Goal: Information Seeking & Learning: Learn about a topic

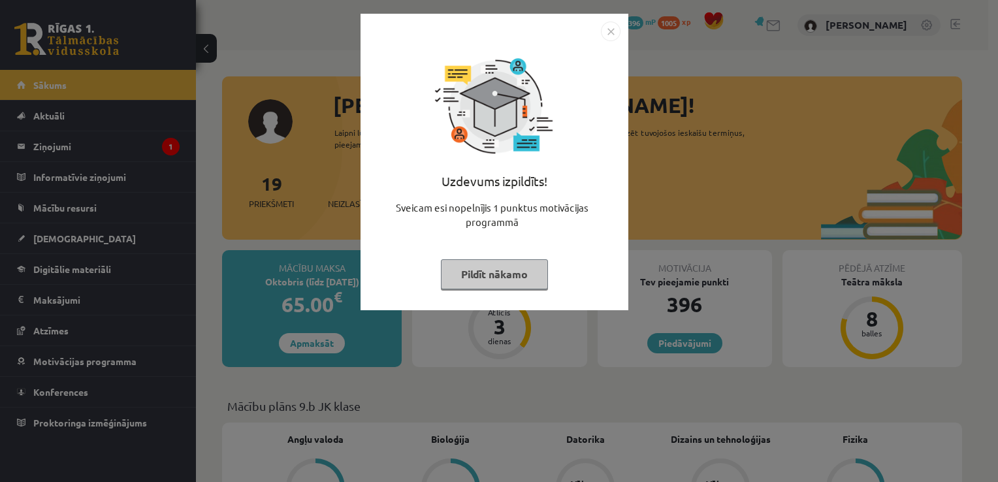
click at [499, 274] on button "Pildīt nākamo" at bounding box center [494, 274] width 107 height 30
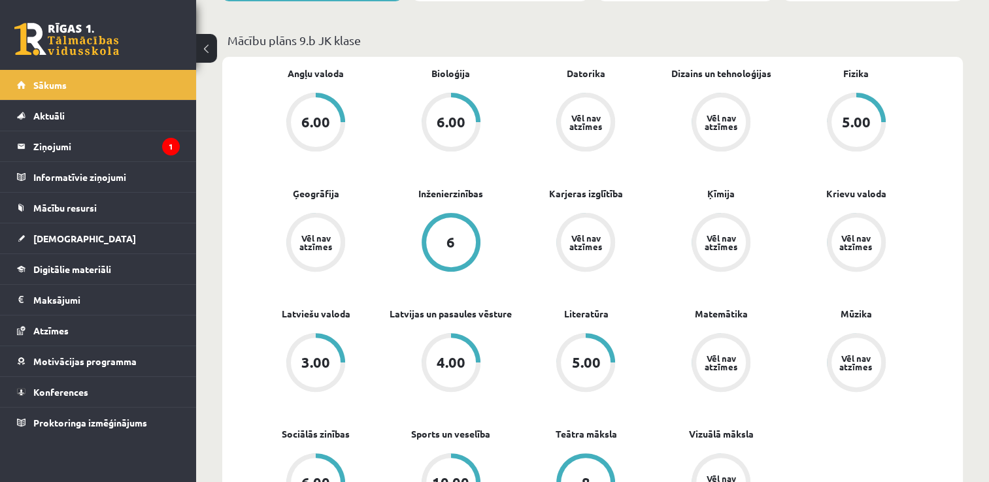
scroll to position [364, 0]
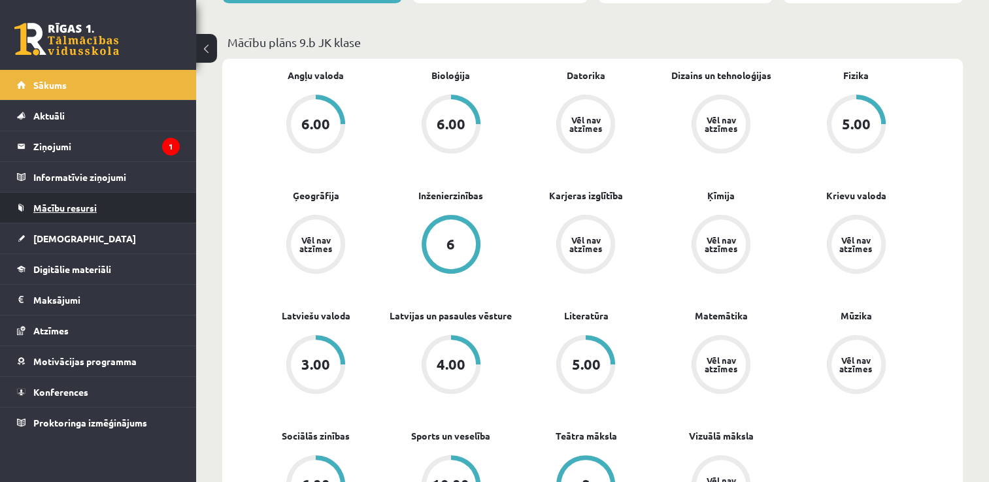
click at [97, 203] on link "Mācību resursi" at bounding box center [98, 208] width 163 height 30
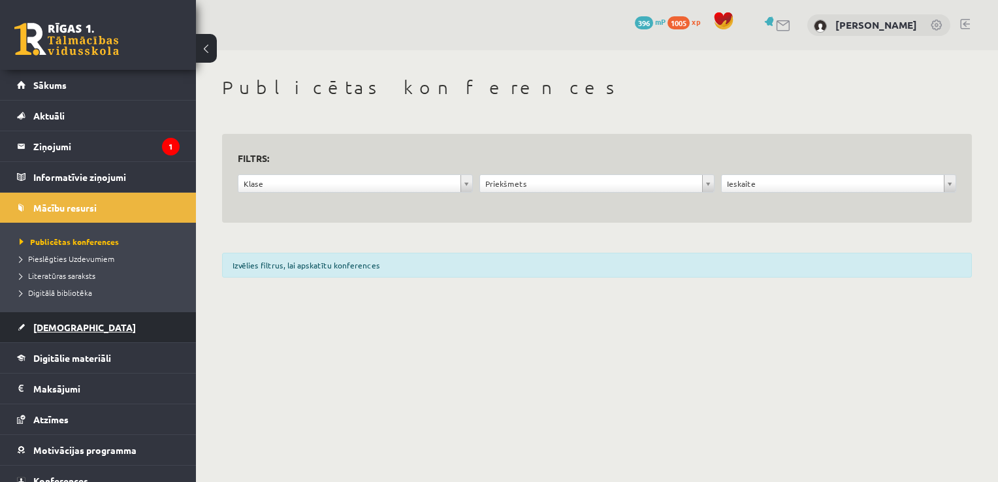
click at [60, 321] on span "[DEMOGRAPHIC_DATA]" at bounding box center [84, 327] width 103 height 12
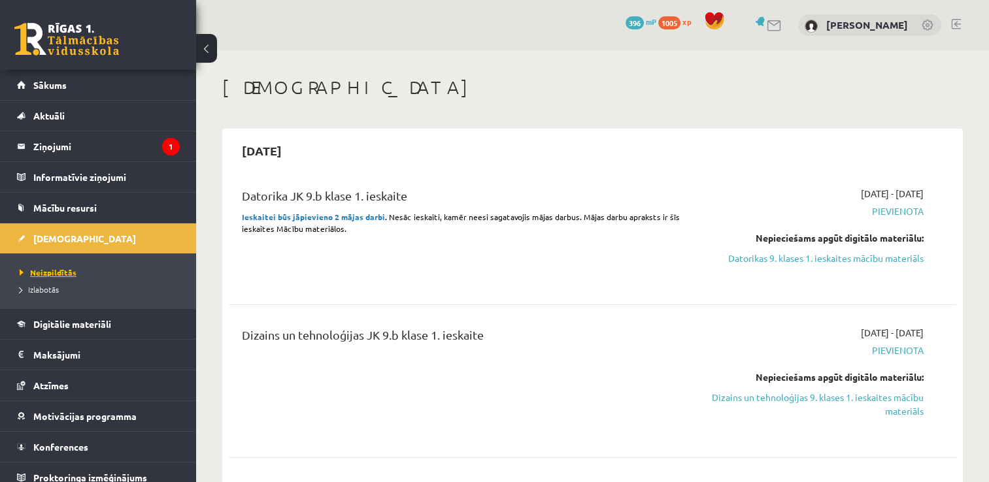
click at [62, 269] on span "Neizpildītās" at bounding box center [48, 272] width 57 height 10
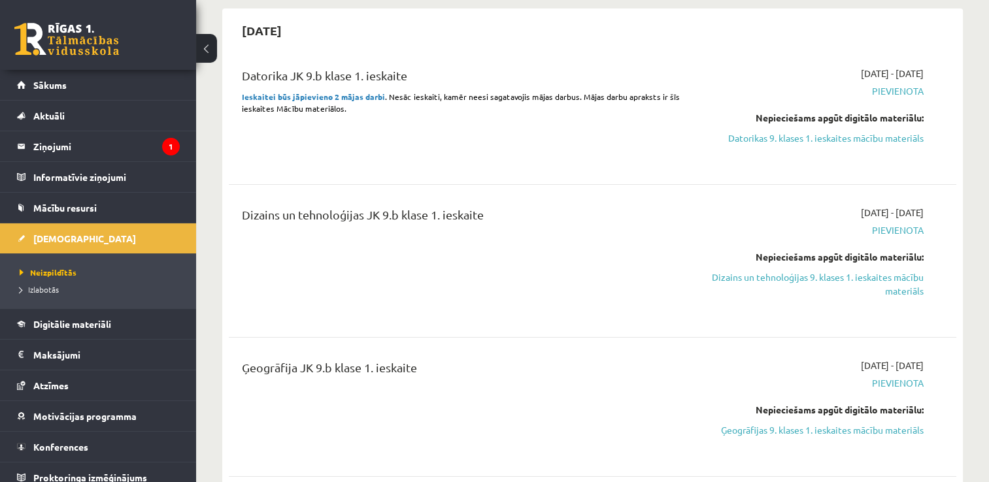
scroll to position [107, 0]
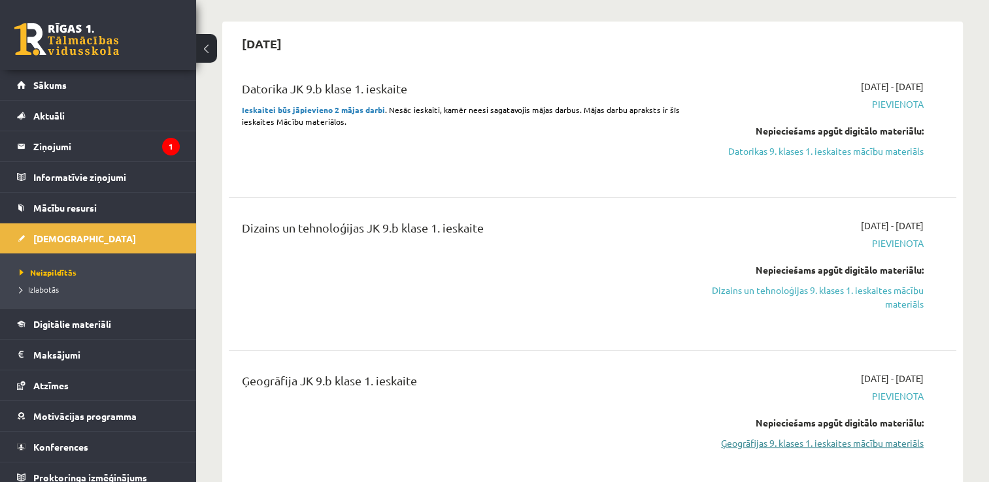
click at [862, 443] on link "Ģeogrāfijas 9. klases 1. ieskaites mācību materiāls" at bounding box center [816, 443] width 214 height 14
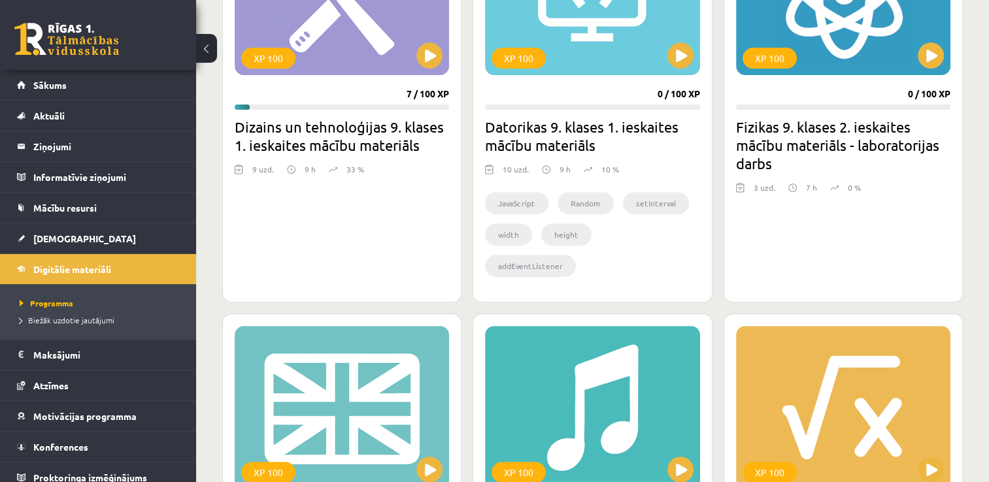
scroll to position [470, 0]
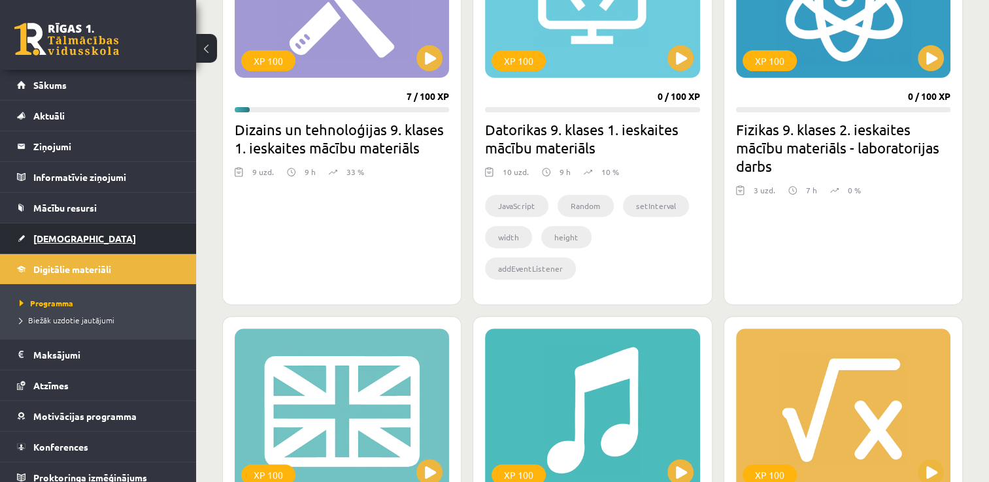
click at [60, 246] on link "[DEMOGRAPHIC_DATA]" at bounding box center [98, 238] width 163 height 30
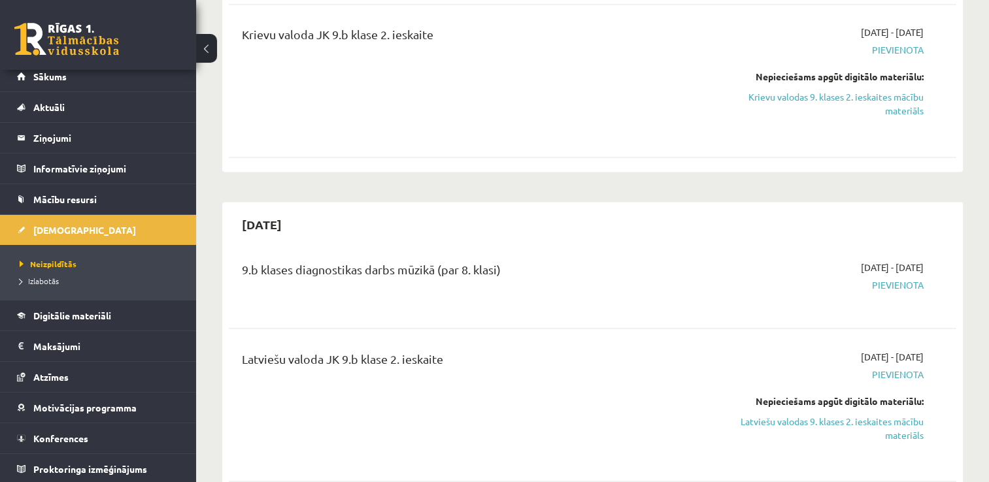
scroll to position [2300, 0]
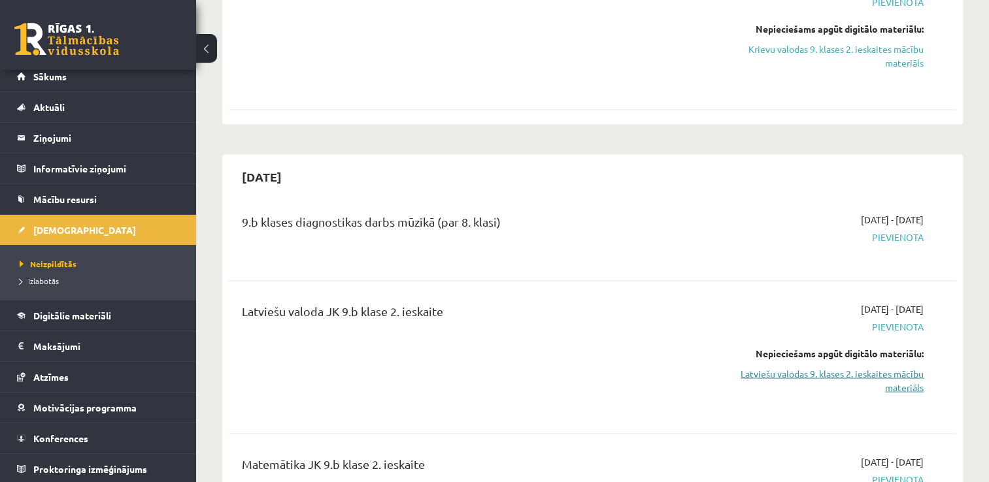
click at [886, 387] on link "Latviešu valodas 9. klases 2. ieskaites mācību materiāls" at bounding box center [816, 380] width 214 height 27
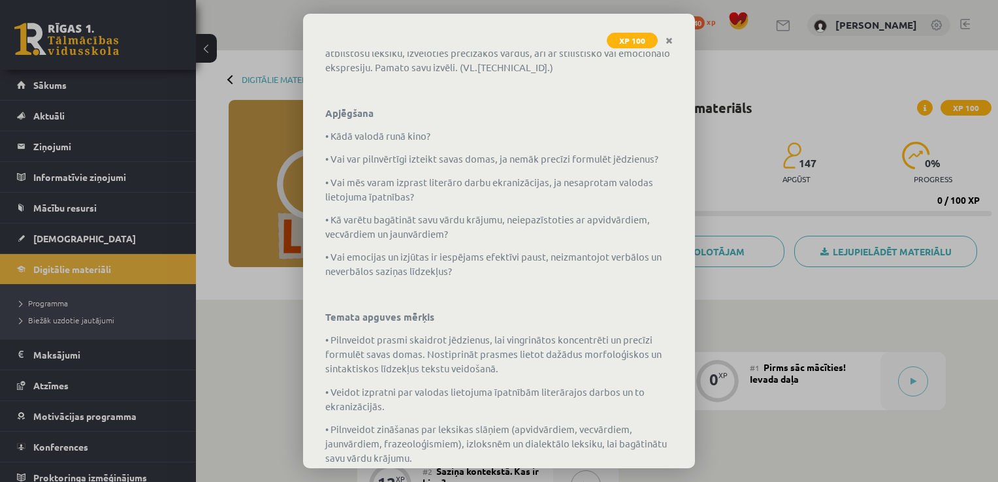
scroll to position [406, 0]
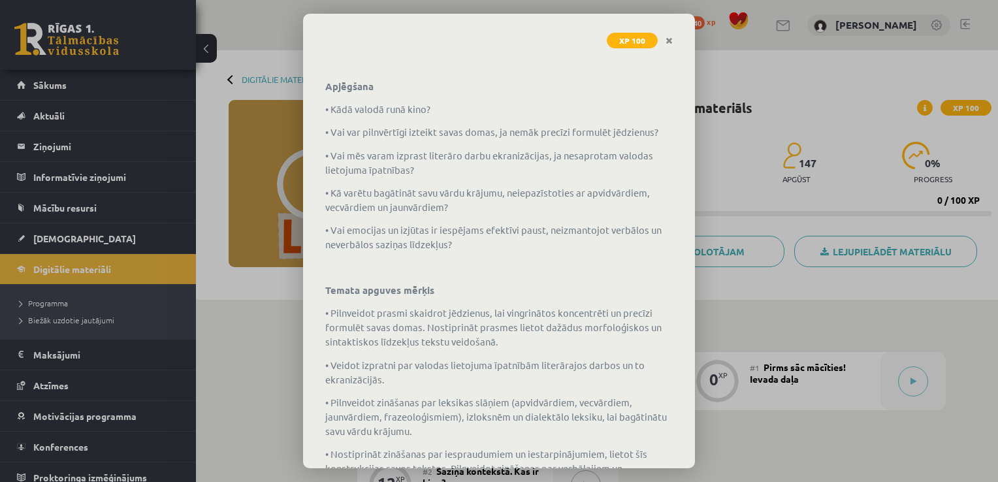
drag, startPoint x: 683, startPoint y: 259, endPoint x: 682, endPoint y: 303, distance: 44.4
click at [682, 303] on div "Latviešu valodas 9. klases 2. ieskaites mācību materiāls Ko tu iemācīsies? Ko t…" at bounding box center [499, 260] width 392 height 417
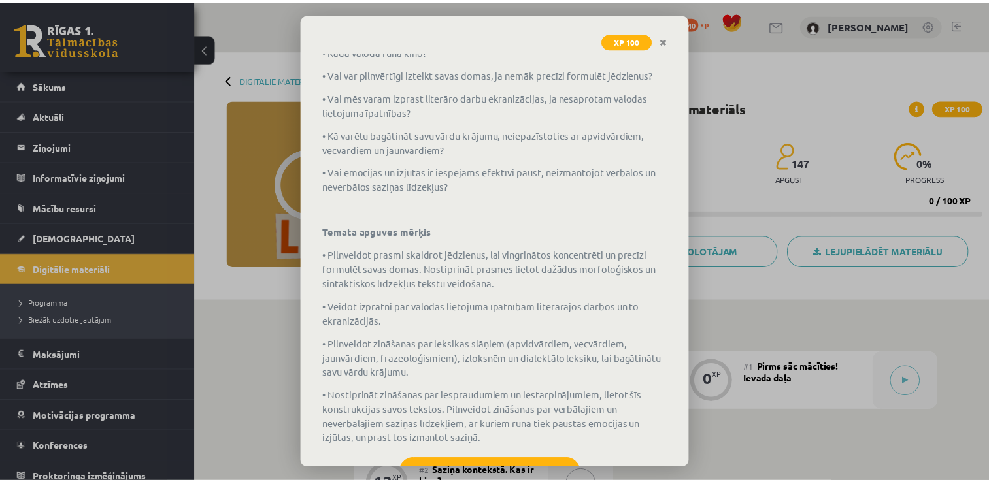
scroll to position [504, 0]
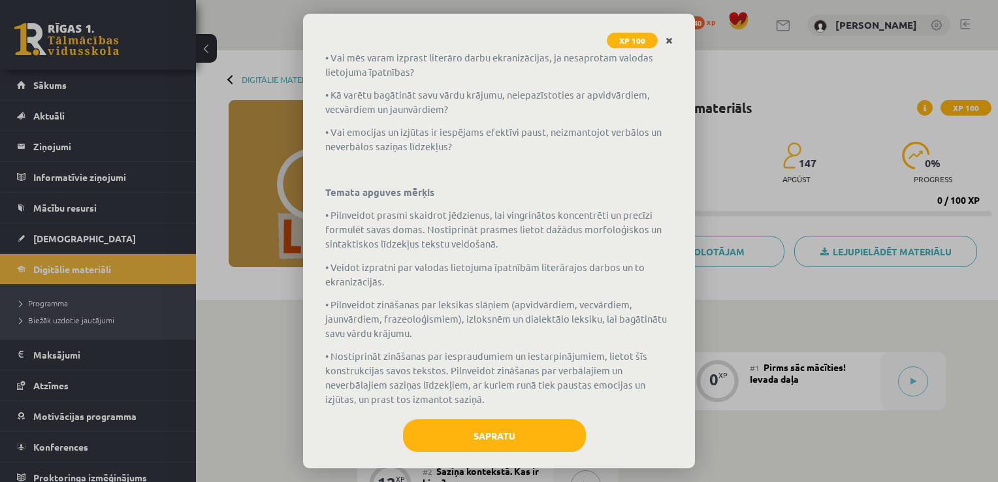
click at [674, 43] on link "Close" at bounding box center [669, 40] width 23 height 25
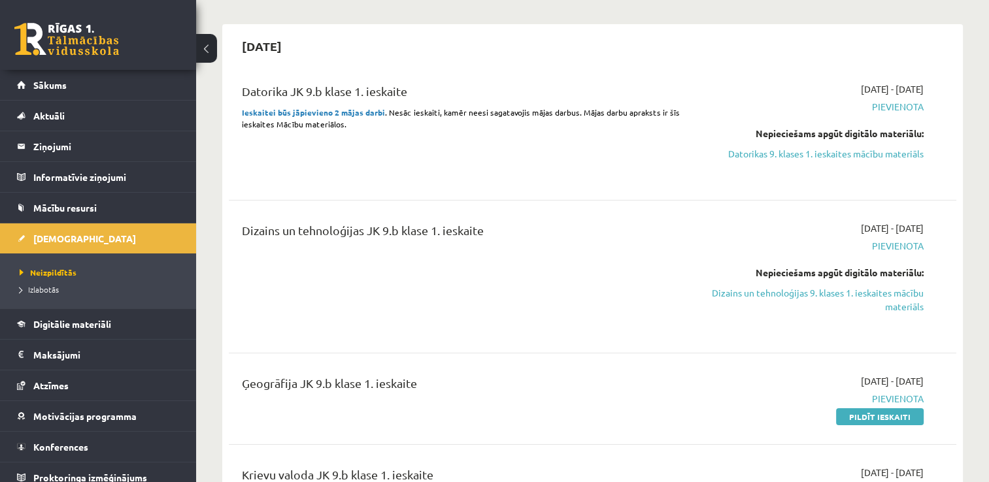
scroll to position [102, 0]
